Goal: Information Seeking & Learning: Learn about a topic

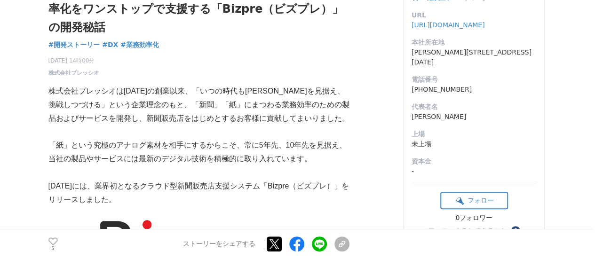
scroll to position [141, 0]
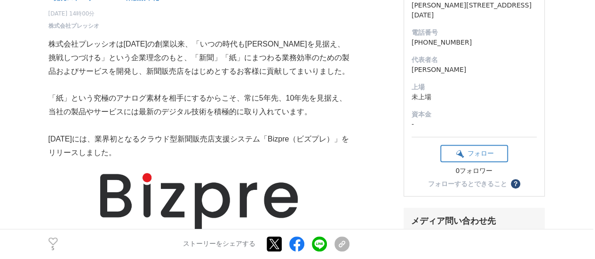
drag, startPoint x: 154, startPoint y: 142, endPoint x: 345, endPoint y: 147, distance: 190.9
click at [345, 147] on p "[DATE]には、業界初となるクラウド型新聞販売店支援システム「Bizpre（ビズプレ）」をリリースしました。" at bounding box center [198, 146] width 301 height 27
click at [164, 139] on p "[DATE]には、業界初となるクラウド型新聞販売店支援システム「Bizpre（ビズプレ）」をリリースしました。" at bounding box center [198, 146] width 301 height 27
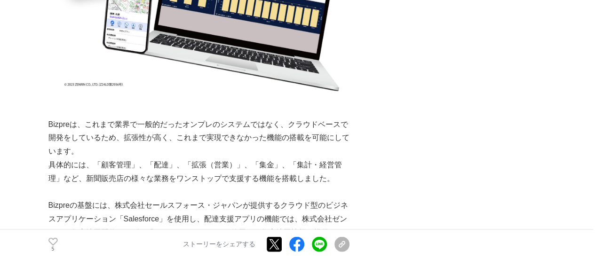
scroll to position [893, 0]
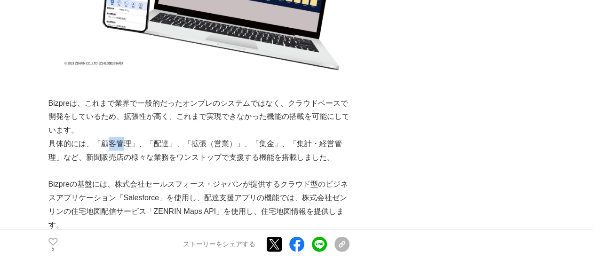
drag, startPoint x: 104, startPoint y: 136, endPoint x: 123, endPoint y: 136, distance: 18.8
click at [123, 137] on p "具体的には、「顧客管理」、「配達」、「拡張（営業）」、「集金」、「集計・経営管理」など、新聞販売店の様々な業務をワンストップで支援する機能を搭載しました。" at bounding box center [198, 150] width 301 height 27
drag, startPoint x: 174, startPoint y: 133, endPoint x: 218, endPoint y: 133, distance: 43.7
click at [218, 137] on p "具体的には、「顧客管理」、「配達」、「拡張（営業）」、「集金」、「集計・経営管理」など、新聞販売店の様々な業務をワンストップで支援する機能を搭載しました。" at bounding box center [198, 150] width 301 height 27
drag, startPoint x: 232, startPoint y: 133, endPoint x: 260, endPoint y: 134, distance: 28.7
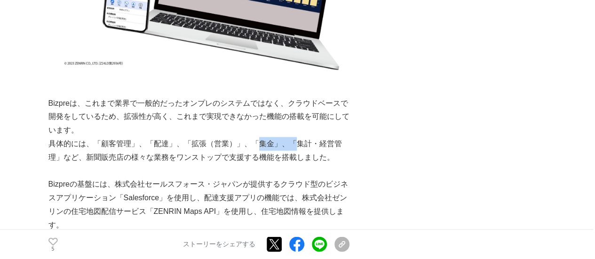
click at [260, 137] on p "具体的には、「顧客管理」、「配達」、「拡張（営業）」、「集金」、「集計・経営管理」など、新聞販売店の様々な業務をワンストップで支援する機能を搭載しました。" at bounding box center [198, 150] width 301 height 27
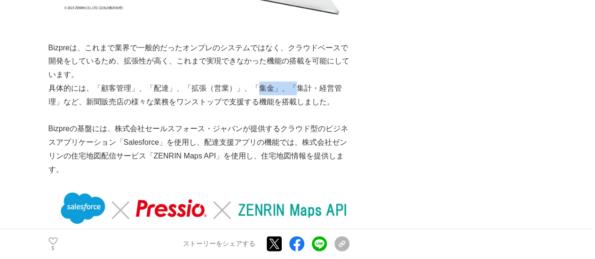
scroll to position [940, 0]
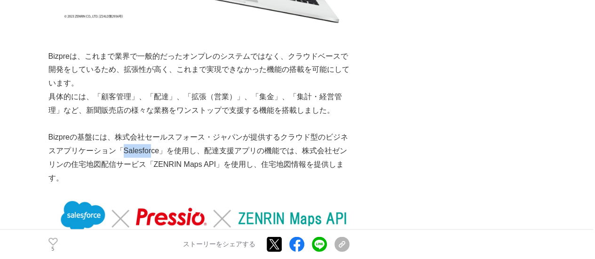
drag, startPoint x: 126, startPoint y: 142, endPoint x: 155, endPoint y: 141, distance: 29.2
click at [151, 141] on p "Bizpreの基盤には、株式会社セールスフォース・ジャパンが提供するクラウド型のビジネスアプリケーション「Salesforce」を使用し、配達支援アプリの機能…" at bounding box center [198, 158] width 301 height 54
drag, startPoint x: 216, startPoint y: 141, endPoint x: 241, endPoint y: 141, distance: 24.9
click at [241, 141] on p "Bizpreの基盤には、株式会社セールスフォース・ジャパンが提供するクラウド型のビジネスアプリケーション「Salesforce」を使用し、配達支援アプリの機能…" at bounding box center [198, 158] width 301 height 54
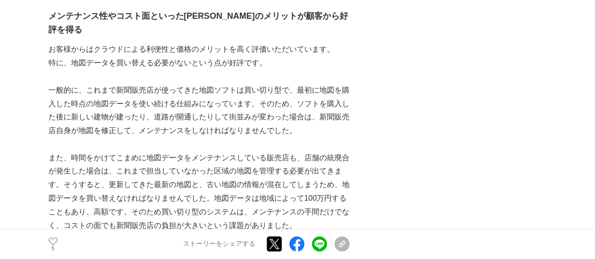
scroll to position [1692, 0]
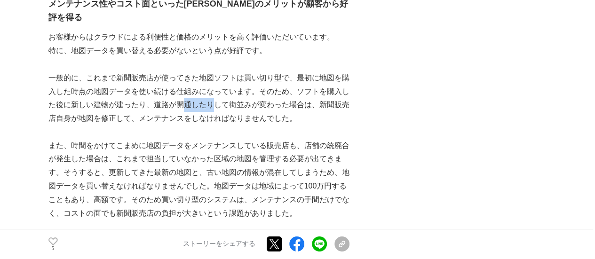
drag, startPoint x: 182, startPoint y: 79, endPoint x: 220, endPoint y: 79, distance: 38.1
click at [220, 79] on p "一般的に、これまで新聞販売店が使ってきた地図ソフトは買い切り型で、最初に地図を購入した時点の地図データを使い続ける仕組みになっています。そのため、ソフトを購入…" at bounding box center [198, 98] width 301 height 54
click at [146, 94] on p "一般的に、これまで新聞販売店が使ってきた地図ソフトは買い切り型で、最初に地図を購入した時点の地図データを使い続ける仕組みになっています。そのため、ソフトを購入…" at bounding box center [198, 98] width 301 height 54
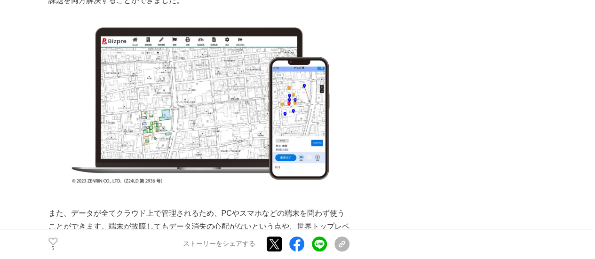
scroll to position [1974, 0]
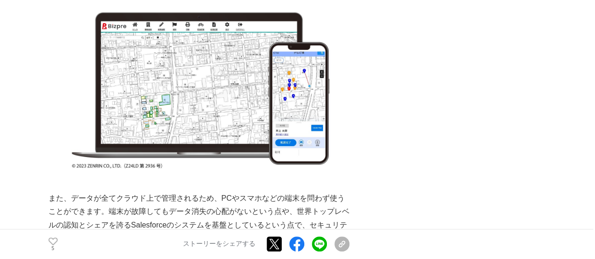
click at [369, 66] on div "新聞販売店の労働環境をクラウドシステムで改善。業務効率化をワンストップで支援する「Bizpre（ビズプレ）」の開発秘話 開発ストーリー #開発ストーリー #DX" at bounding box center [297, 227] width 498 height 4288
